Goal: Navigation & Orientation: Find specific page/section

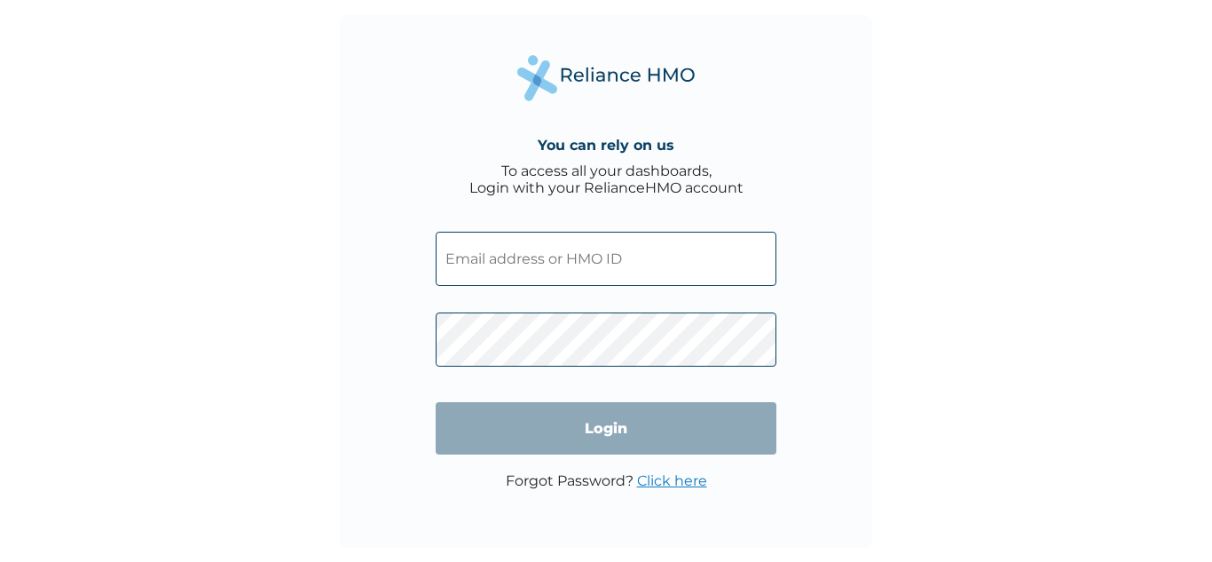
type input "SHV/10004/A"
click at [679, 430] on input "Login" at bounding box center [606, 428] width 341 height 52
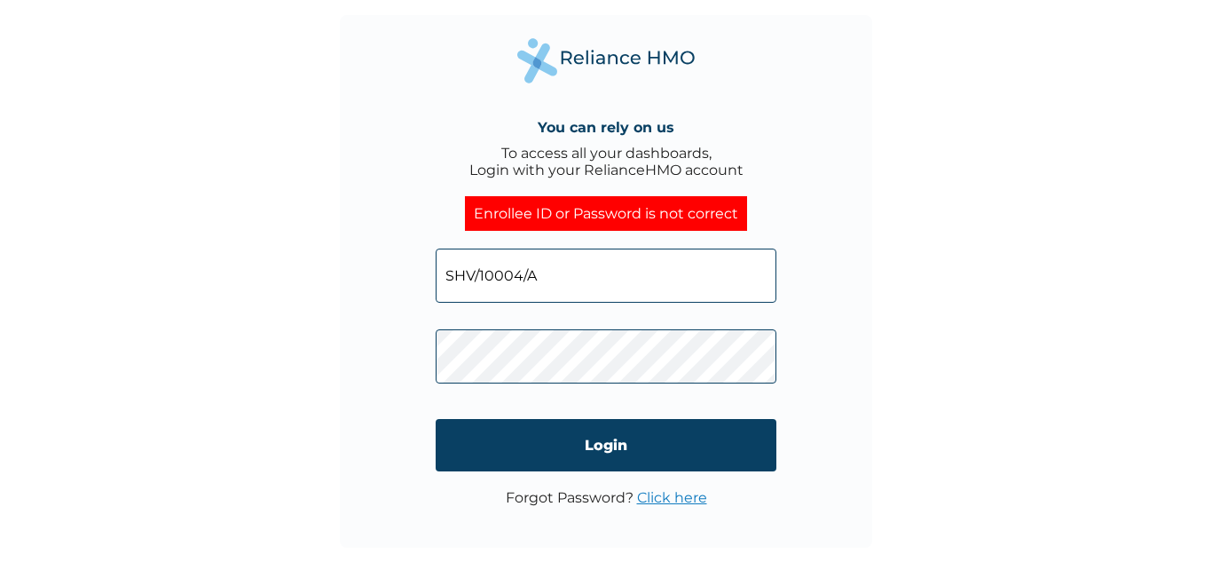
click at [540, 277] on input "SHV/10004/A" at bounding box center [606, 275] width 341 height 54
click at [570, 277] on input "SHV/10004/A" at bounding box center [606, 275] width 341 height 54
paste input "FCL/10420/A"
type input "FCL/10420/A"
click at [746, 434] on input "Login" at bounding box center [606, 445] width 341 height 52
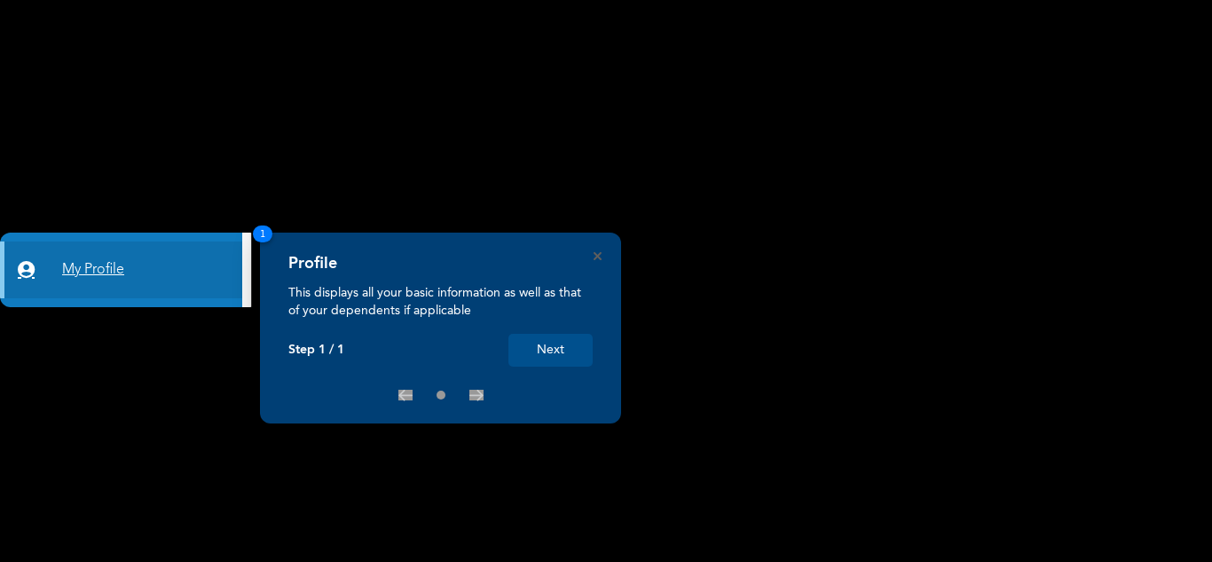
click at [139, 275] on link "My Profile" at bounding box center [121, 269] width 242 height 57
click at [560, 335] on button "Next" at bounding box center [550, 350] width 84 height 33
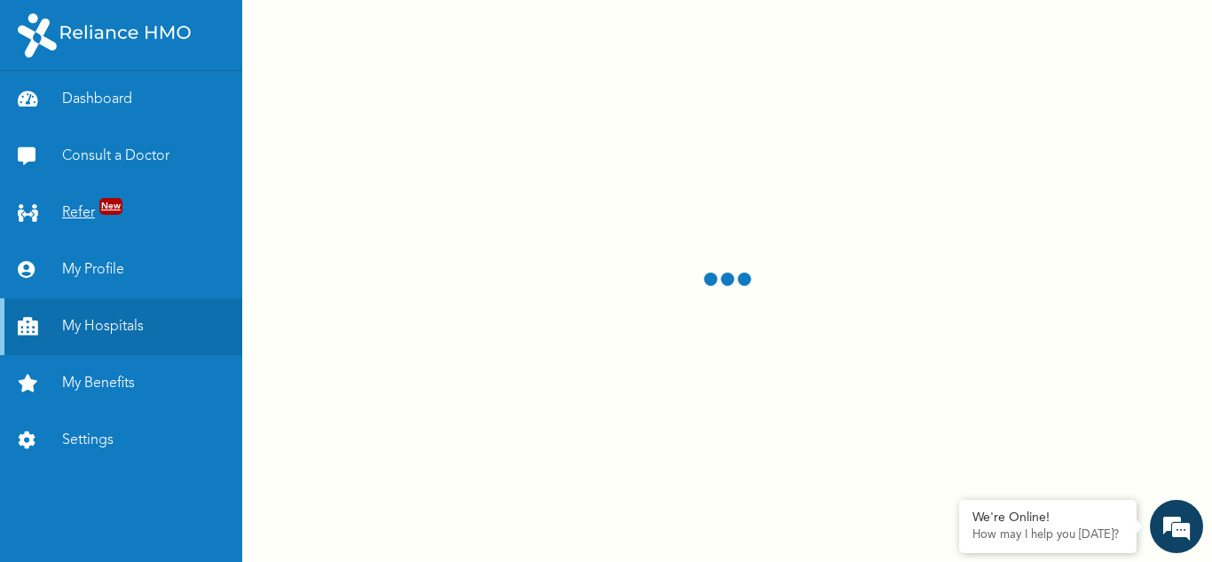
click at [112, 214] on span "New" at bounding box center [110, 206] width 23 height 17
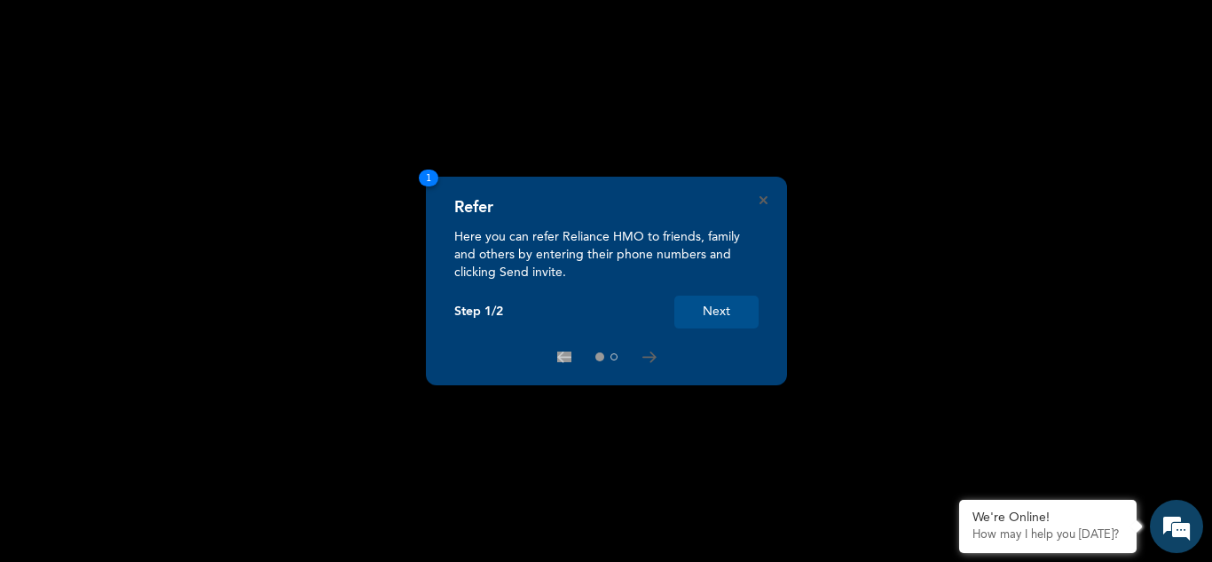
click at [726, 299] on button "Next" at bounding box center [716, 311] width 84 height 33
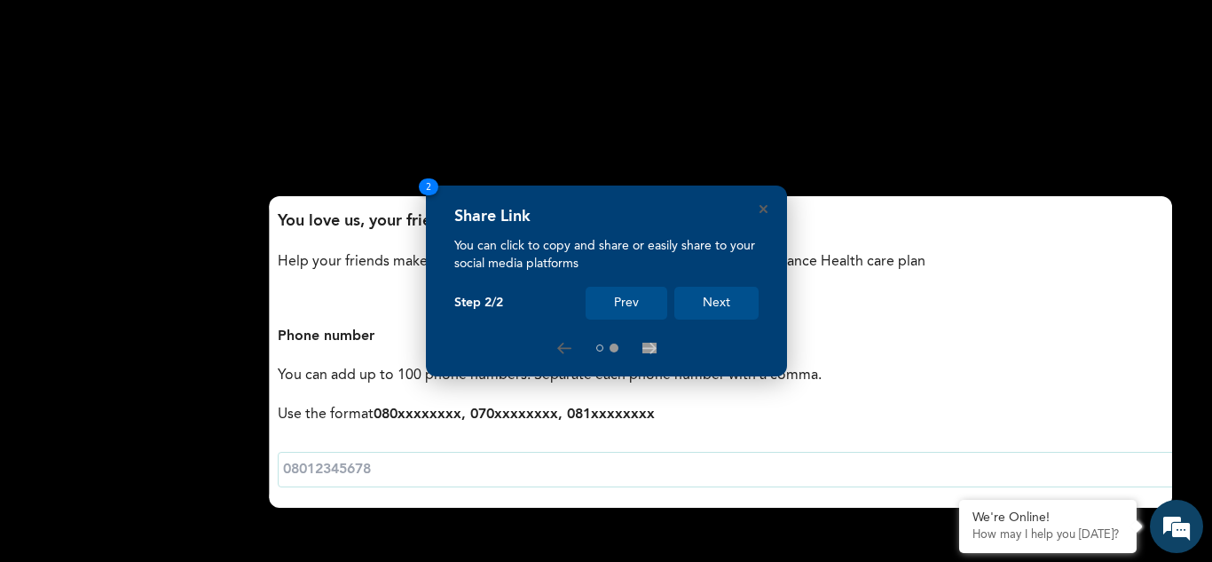
scroll to position [434, 0]
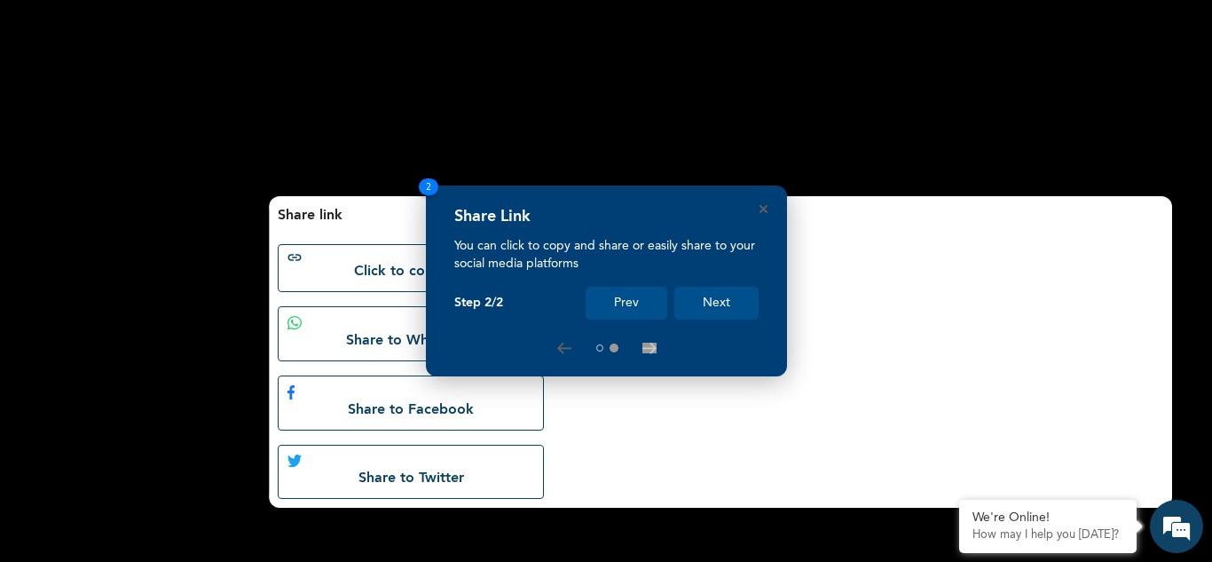
click at [724, 302] on button "Next" at bounding box center [716, 303] width 84 height 33
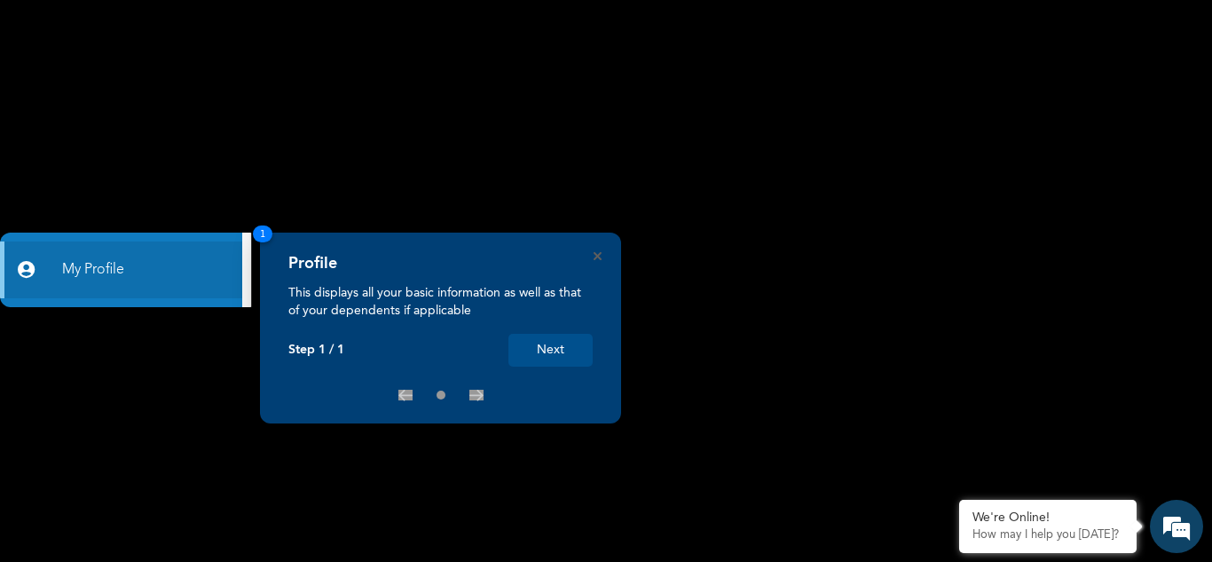
click at [558, 337] on button "Next" at bounding box center [550, 350] width 84 height 33
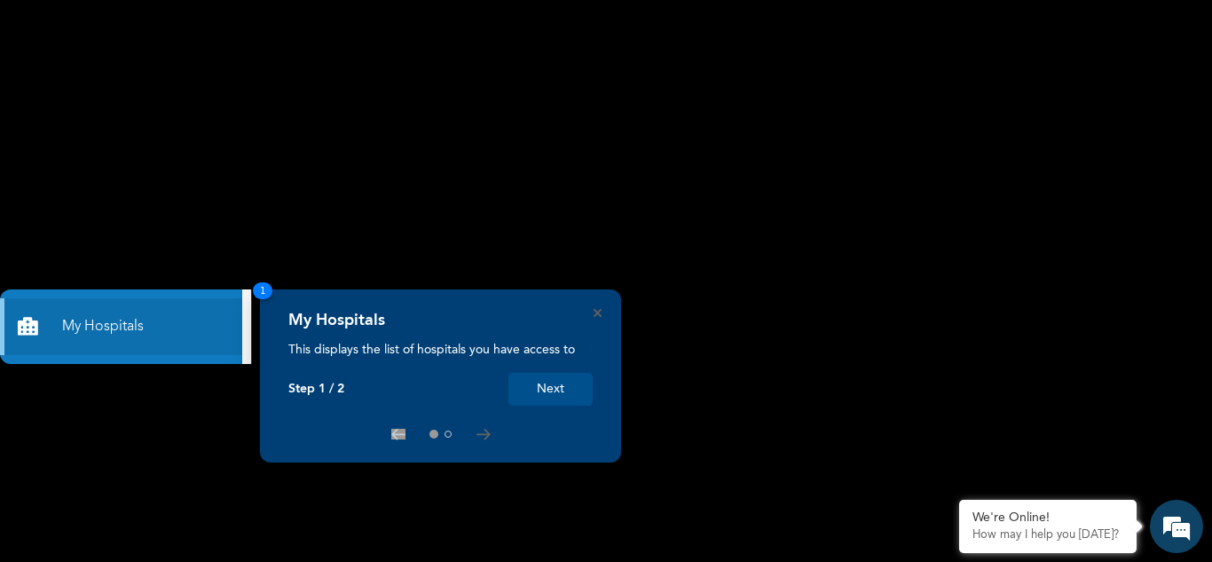
click at [593, 308] on div "My Hospitals This displays the list of hospitals you have access to Step 1 / 2 …" at bounding box center [440, 375] width 361 height 173
click at [601, 313] on icon "Close" at bounding box center [598, 313] width 8 height 8
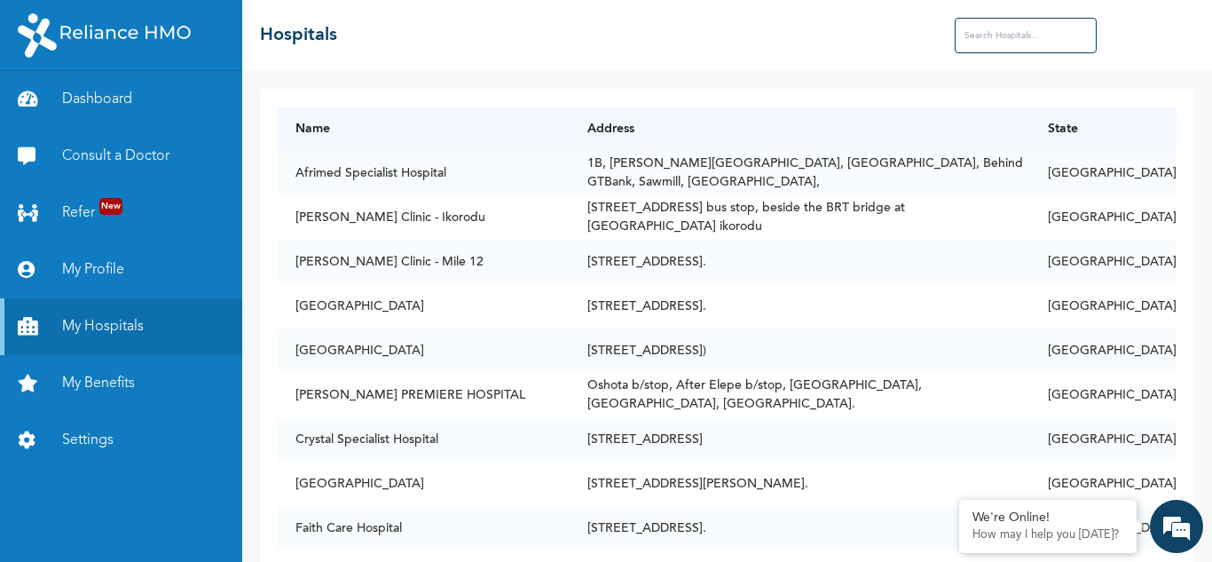
click at [1005, 35] on input "text" at bounding box center [1026, 35] width 142 height 35
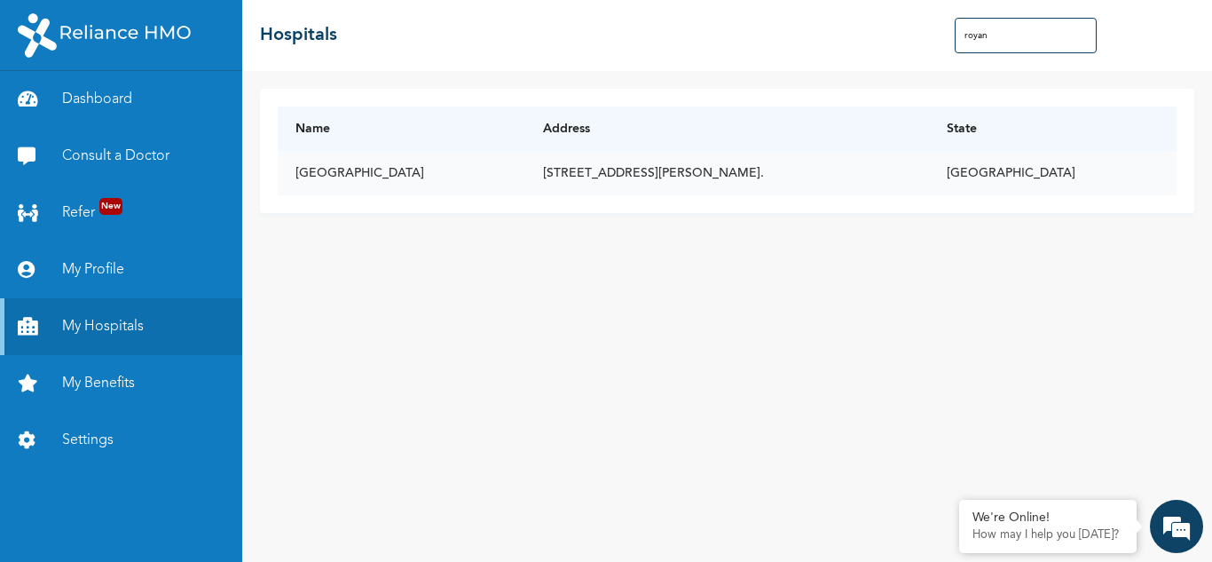
type input "royan"
click at [764, 177] on td "[STREET_ADDRESS][PERSON_NAME]." at bounding box center [727, 173] width 404 height 44
click at [1071, 175] on td "[GEOGRAPHIC_DATA]" at bounding box center [1053, 173] width 248 height 44
click at [528, 163] on td "[STREET_ADDRESS][PERSON_NAME]." at bounding box center [727, 173] width 404 height 44
click at [83, 95] on link "Dashboard" at bounding box center [121, 99] width 242 height 57
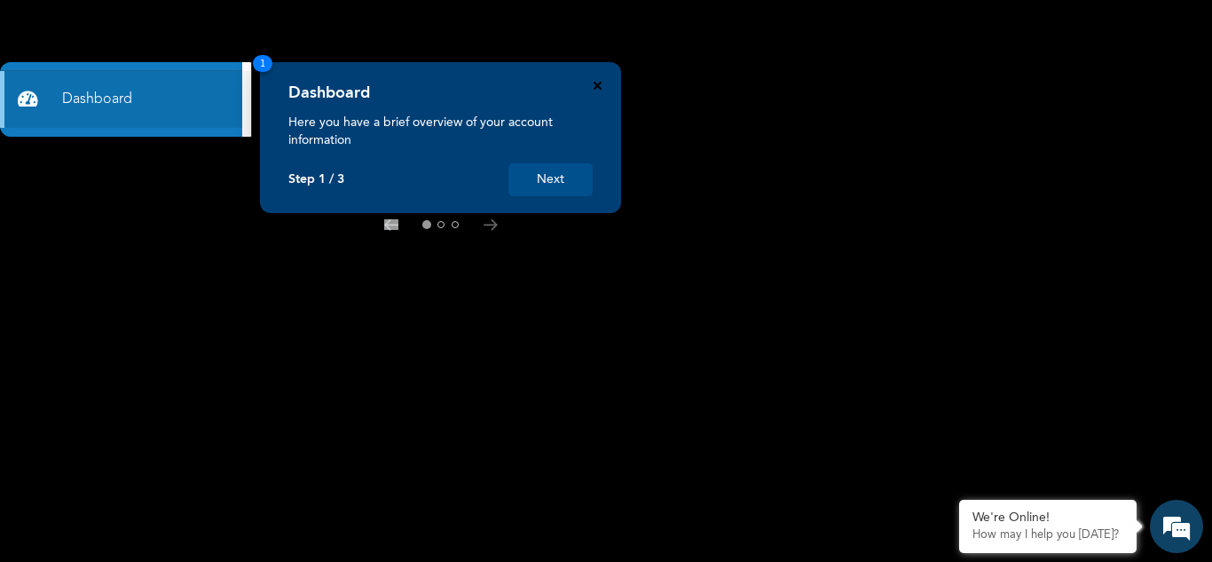
click at [594, 87] on icon "Close" at bounding box center [598, 86] width 8 height 8
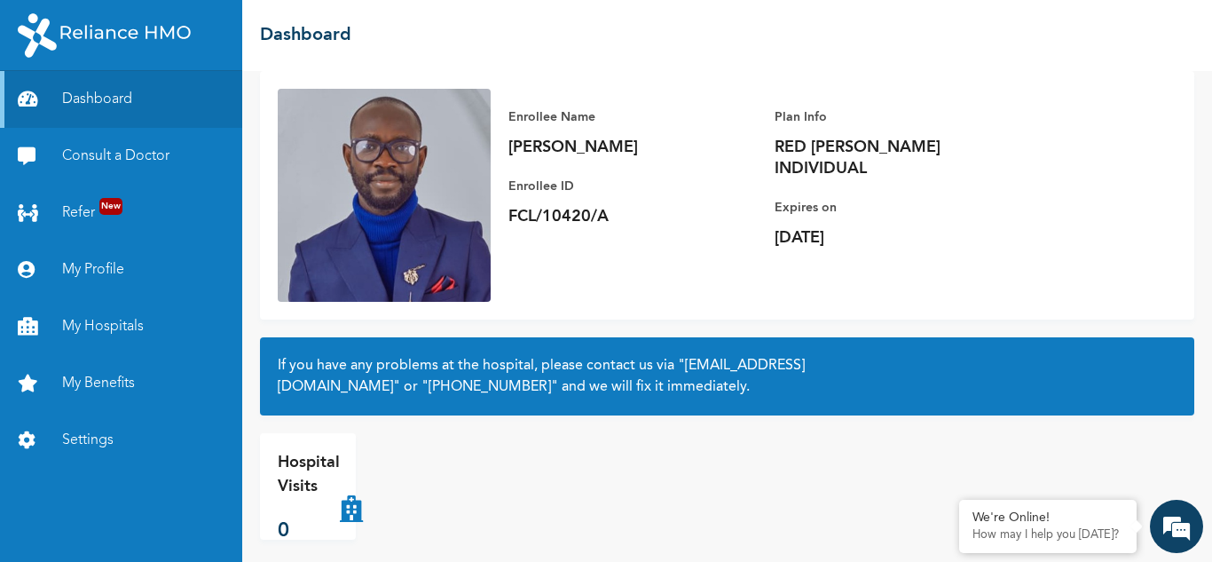
scroll to position [125, 0]
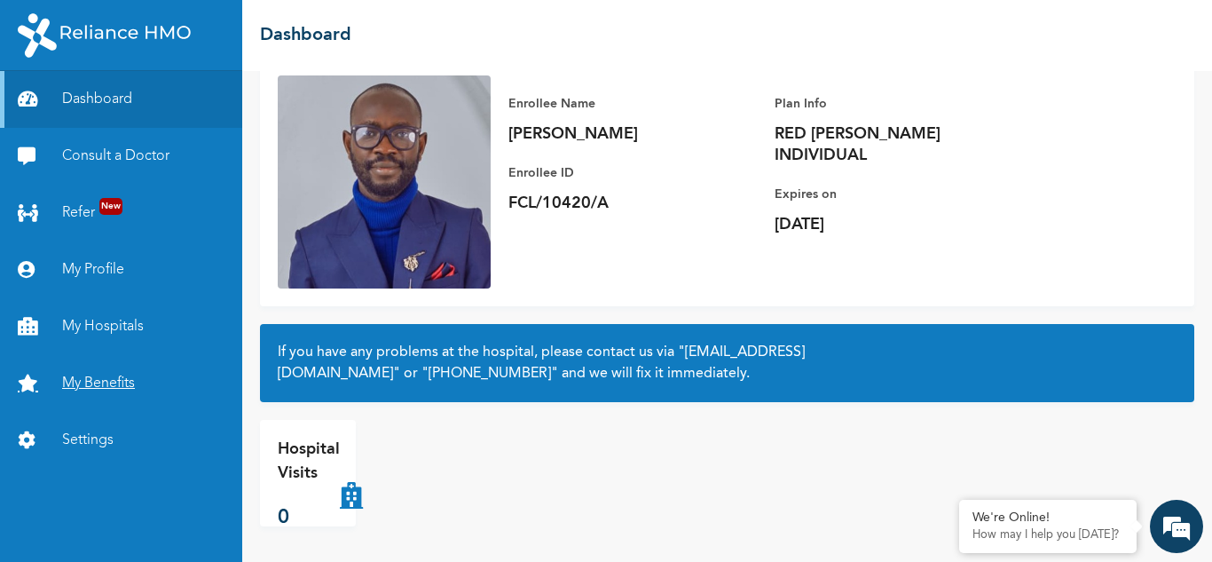
click at [106, 369] on link "My Benefits" at bounding box center [121, 383] width 242 height 57
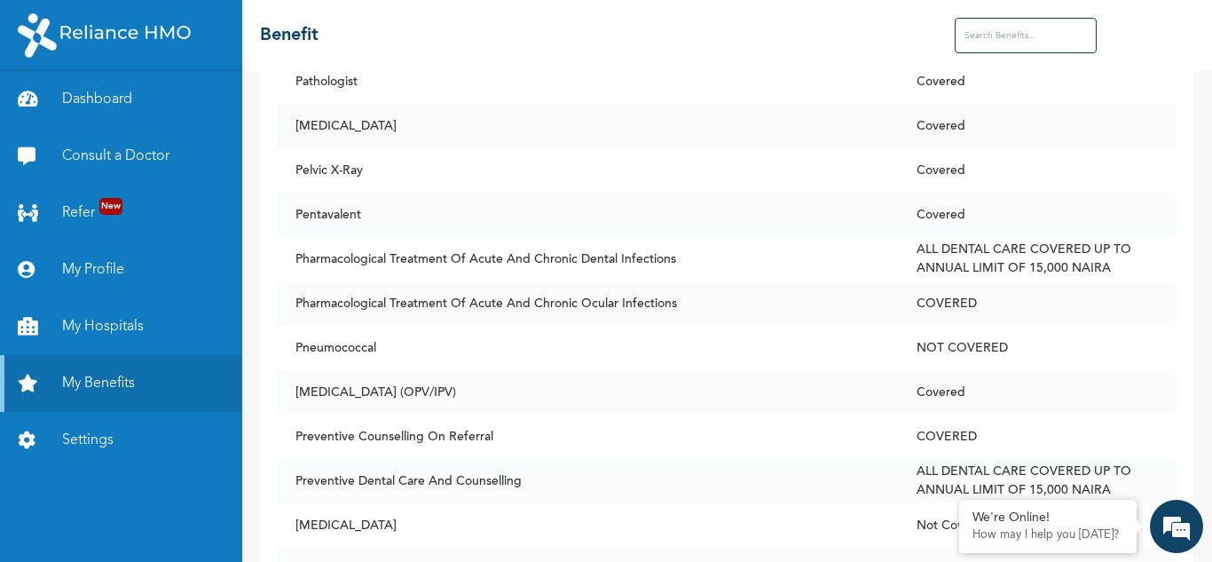
scroll to position [9318, 0]
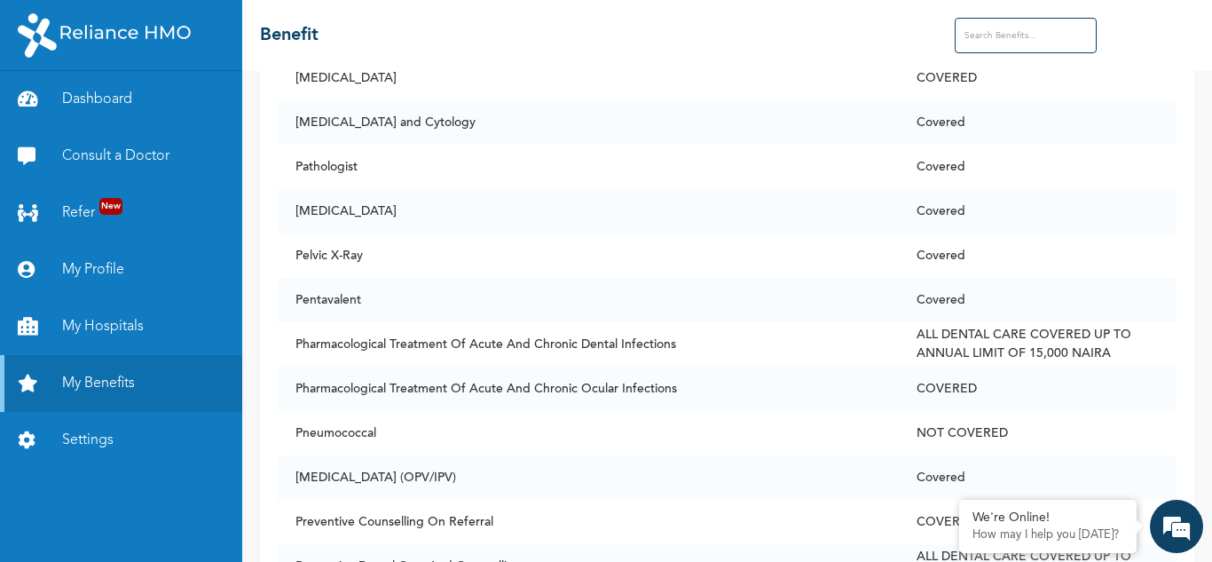
click at [994, 28] on input "text" at bounding box center [1026, 35] width 142 height 35
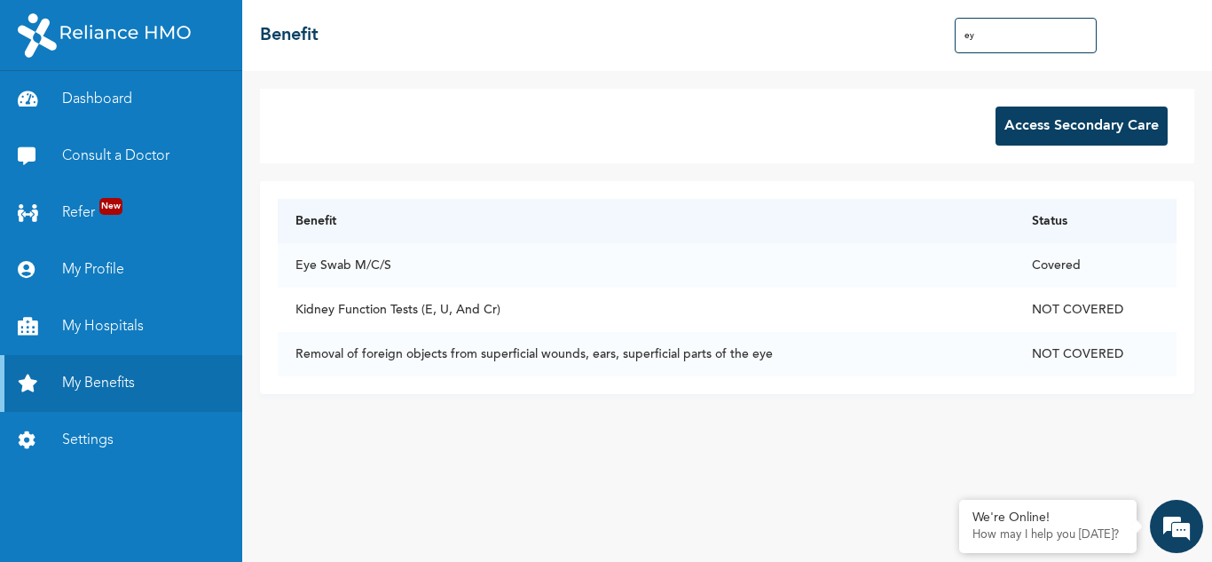
scroll to position [0, 0]
type input "e"
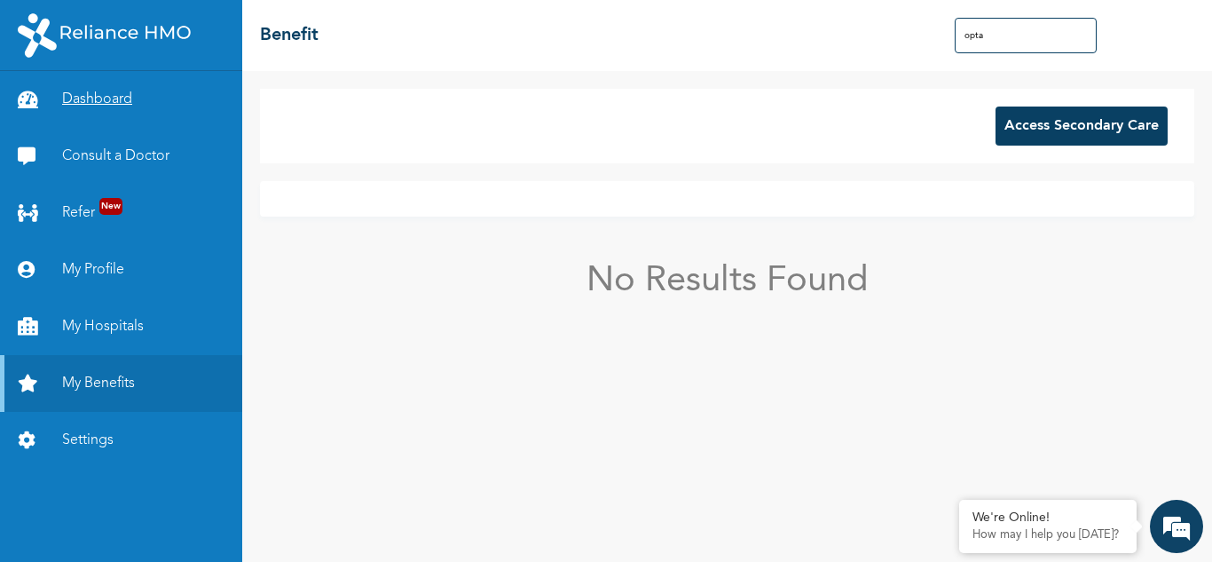
type input "opta"
click at [138, 113] on link "Dashboard" at bounding box center [121, 99] width 242 height 57
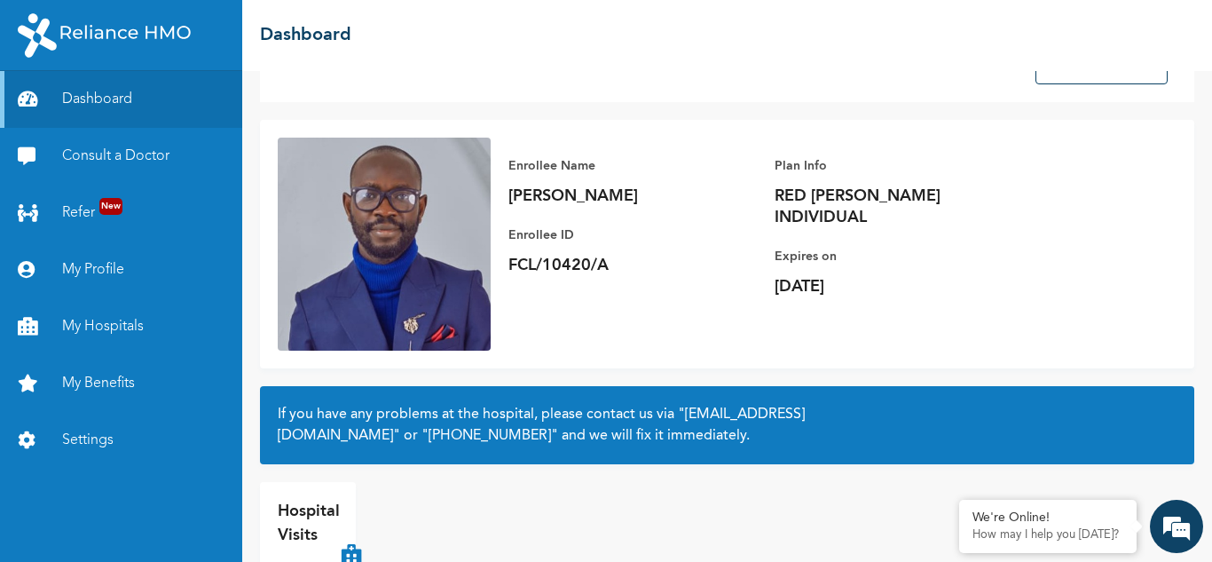
scroll to position [125, 0]
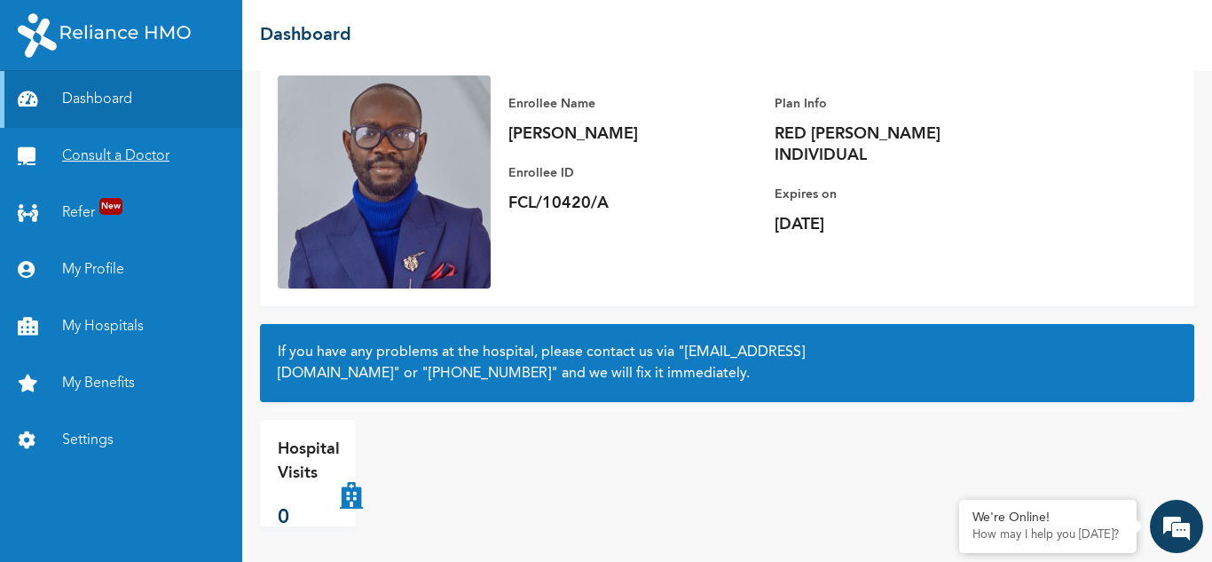
click at [81, 154] on link "Consult a Doctor" at bounding box center [121, 156] width 242 height 57
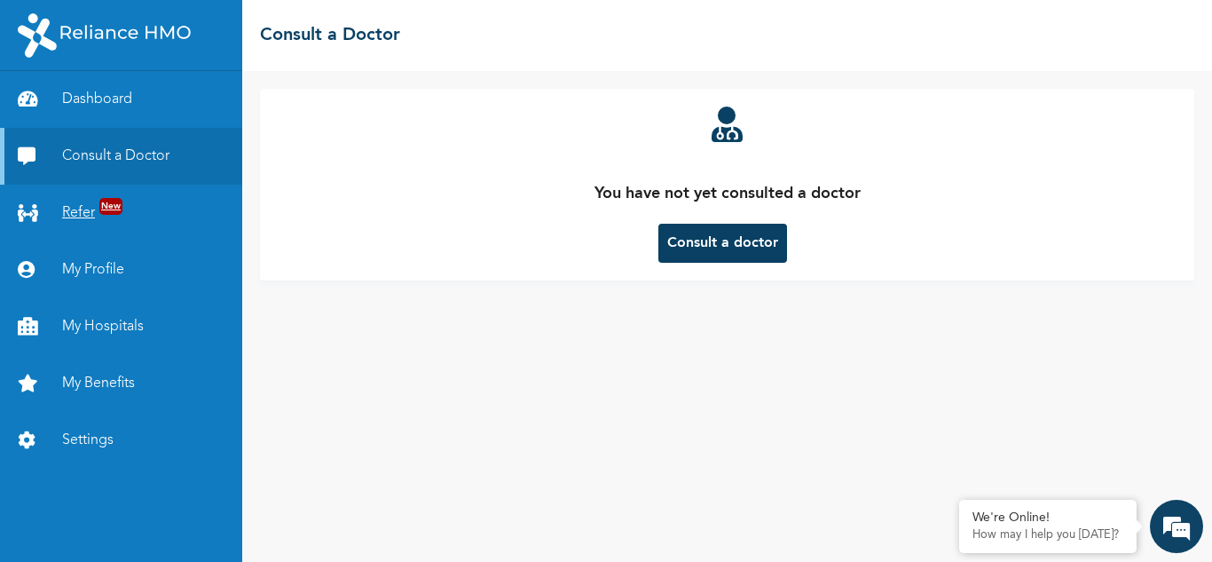
click at [43, 215] on icon at bounding box center [31, 213] width 27 height 18
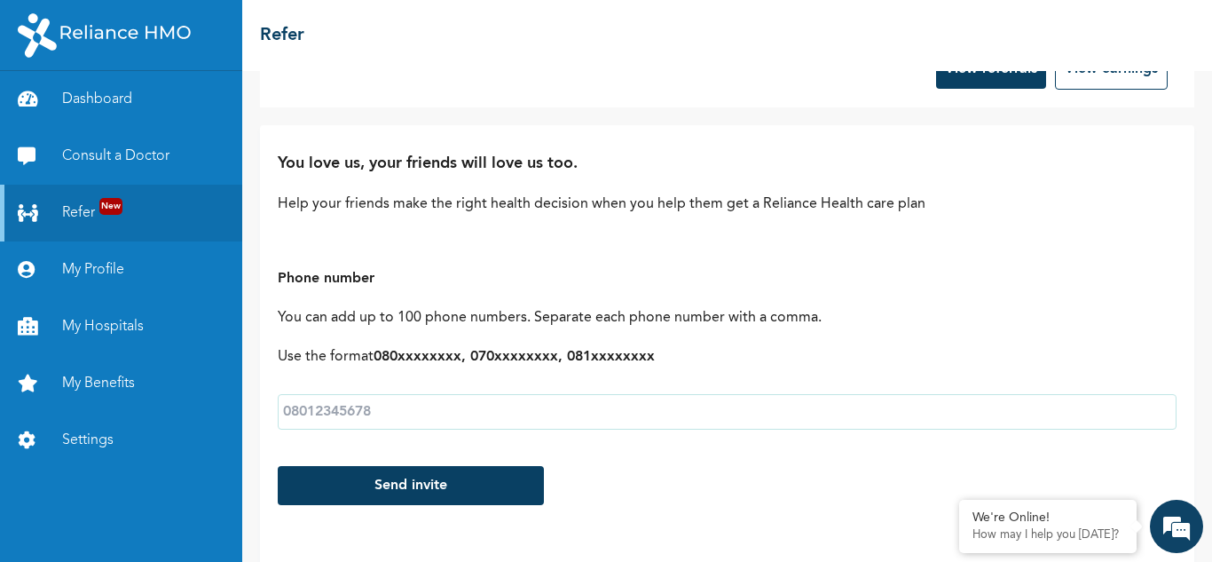
scroll to position [89, 0]
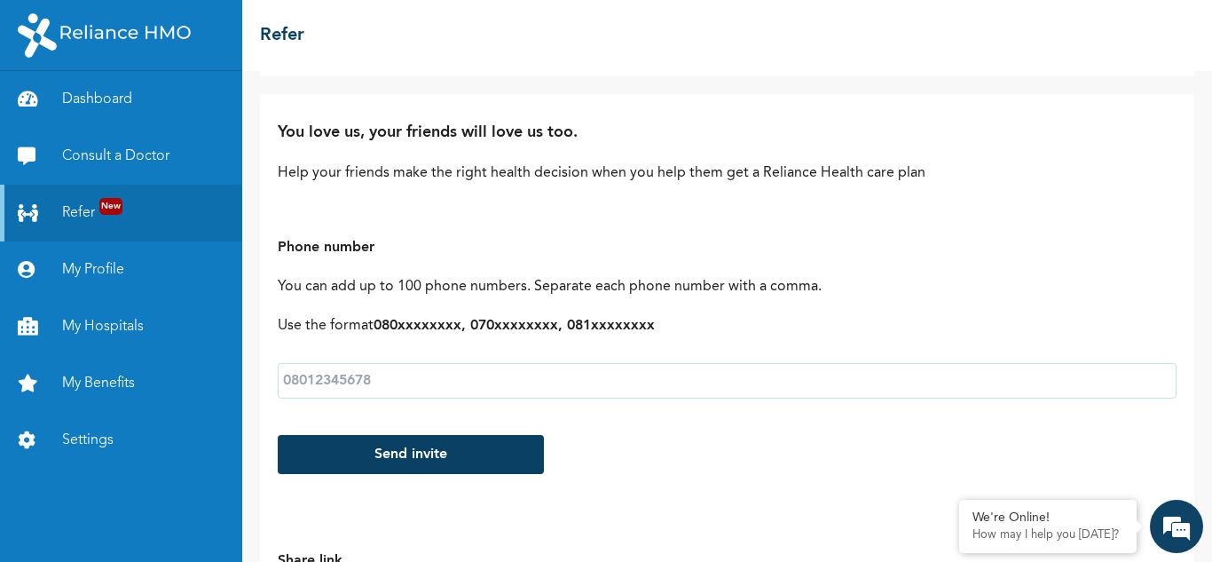
click at [353, 380] on input "text" at bounding box center [727, 380] width 899 height 35
click at [122, 327] on link "My Hospitals" at bounding box center [121, 326] width 242 height 57
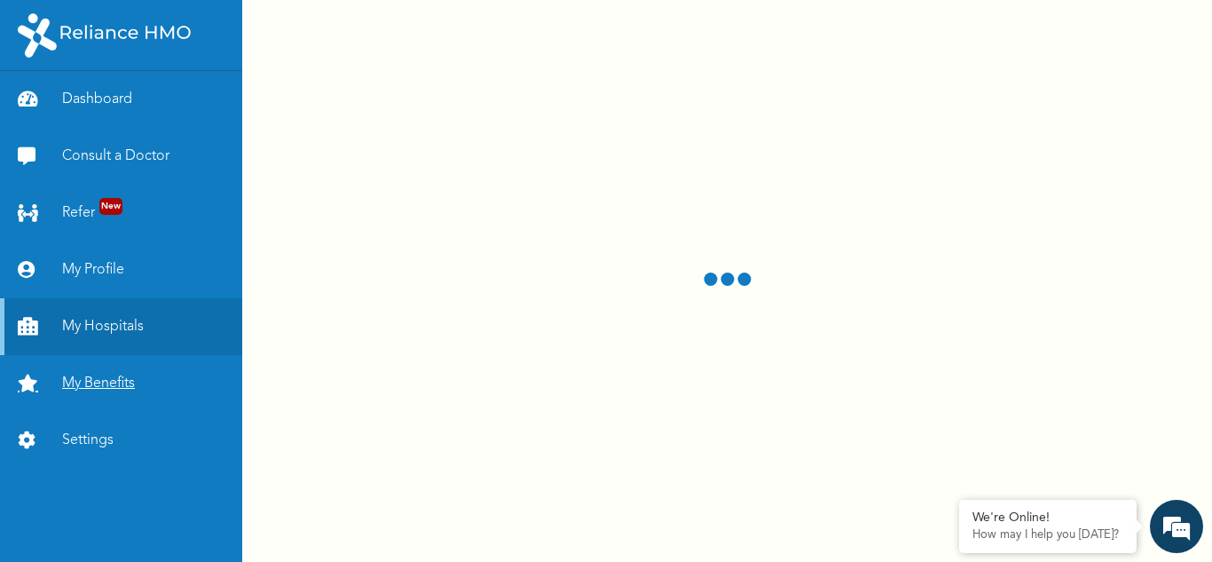
click at [114, 374] on link "My Benefits" at bounding box center [121, 383] width 242 height 57
